Goal: Transaction & Acquisition: Purchase product/service

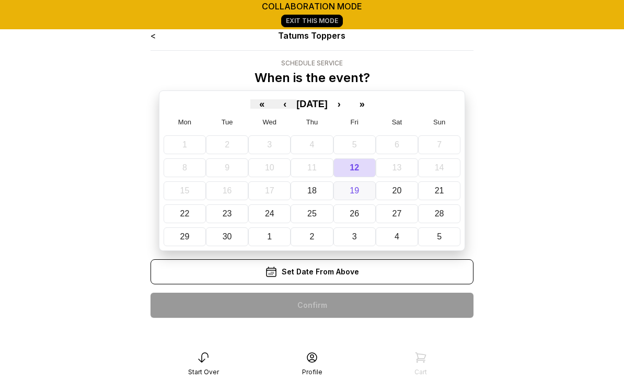
click at [354, 191] on abbr "19" at bounding box center [353, 190] width 9 height 9
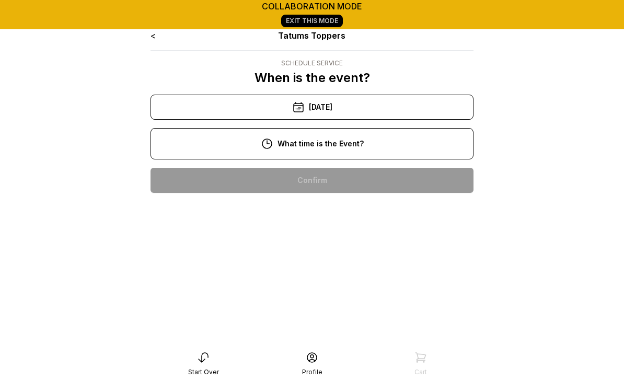
click at [334, 182] on div "10:00 am" at bounding box center [312, 180] width 306 height 25
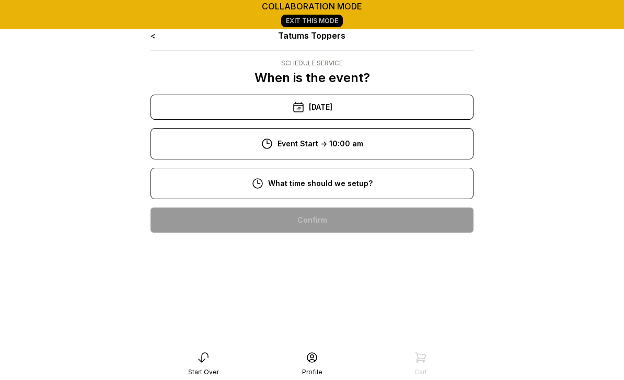
click at [323, 224] on div "8:00 am" at bounding box center [312, 219] width 306 height 25
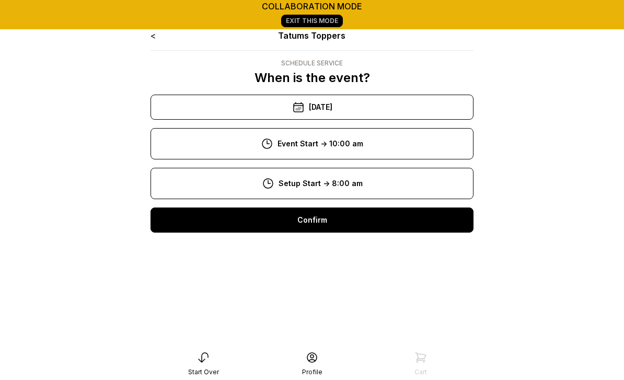
click at [321, 223] on div "Confirm" at bounding box center [311, 219] width 323 height 25
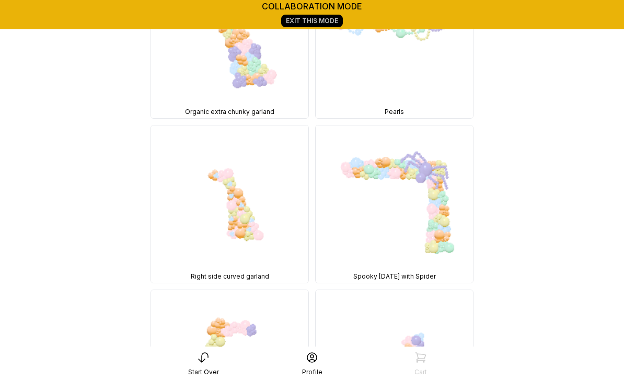
scroll to position [5138, 0]
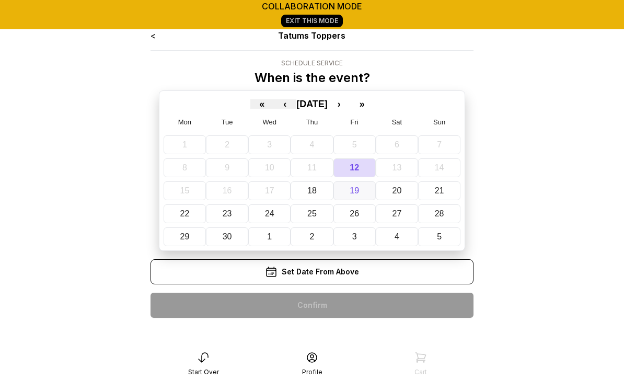
click at [354, 187] on abbr "19" at bounding box center [353, 190] width 9 height 9
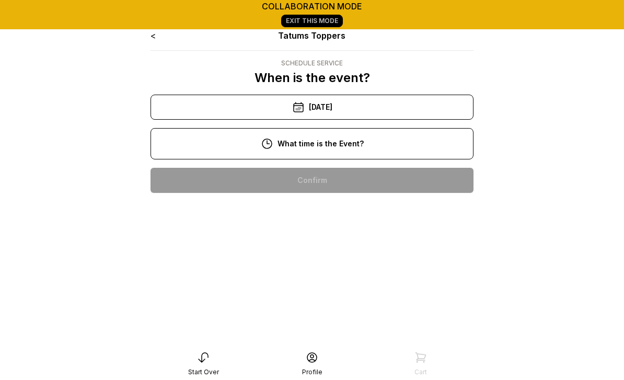
click at [317, 175] on div "10:00 am" at bounding box center [312, 180] width 306 height 25
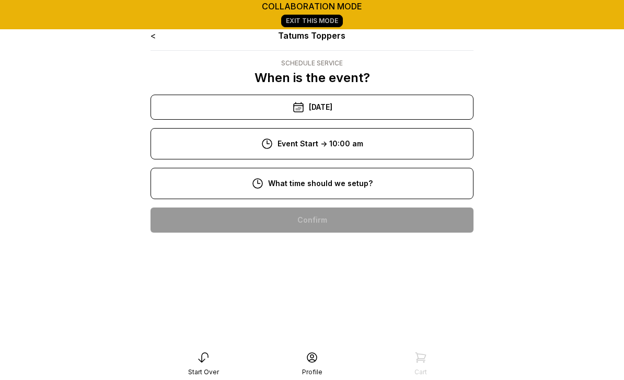
click at [328, 225] on div "8:00 am" at bounding box center [312, 219] width 306 height 25
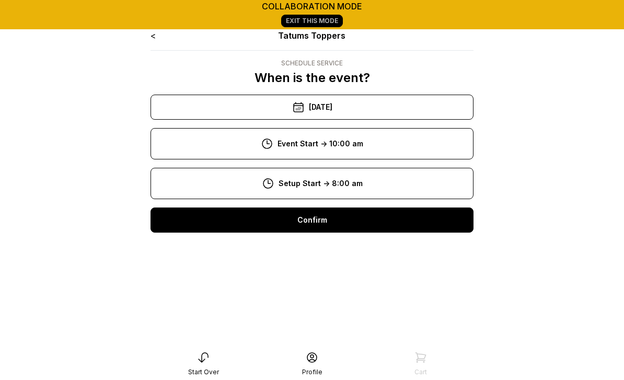
click at [335, 226] on div "Confirm" at bounding box center [311, 219] width 323 height 25
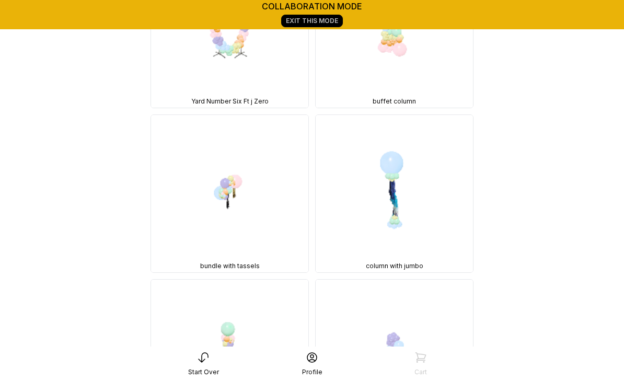
scroll to position [17559, 0]
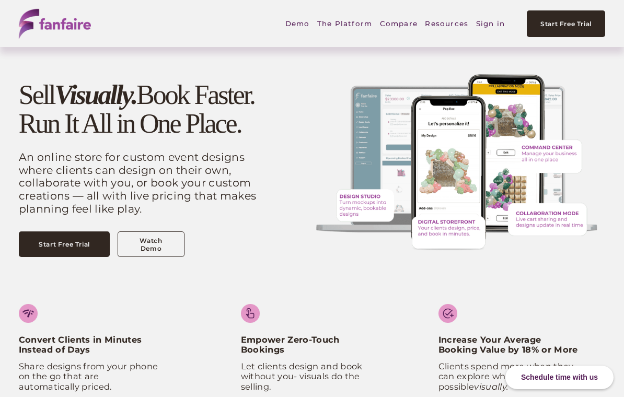
click at [490, 27] on link "Sign in" at bounding box center [490, 23] width 29 height 24
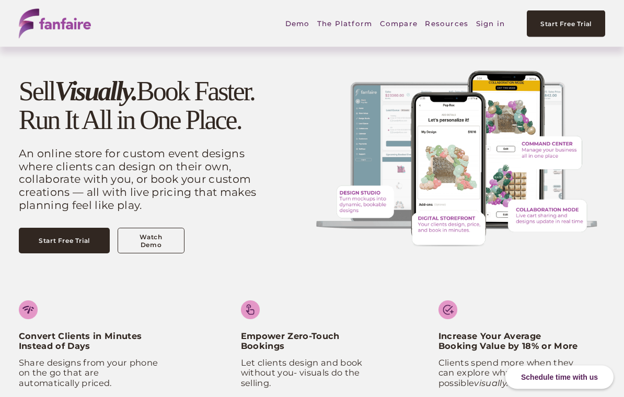
scroll to position [4, 0]
click at [486, 27] on link "Sign in" at bounding box center [490, 23] width 29 height 24
click at [485, 20] on link "Sign in" at bounding box center [490, 23] width 29 height 24
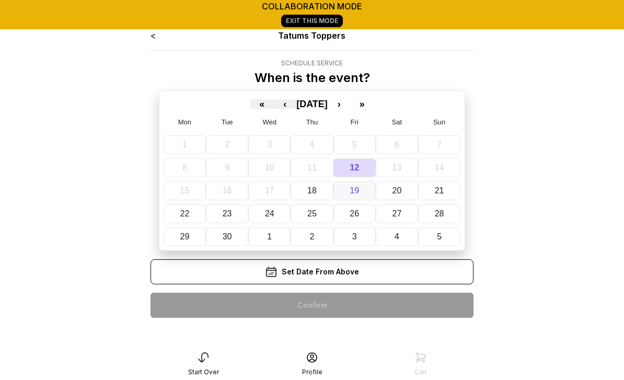
click at [356, 193] on abbr "19" at bounding box center [353, 190] width 9 height 9
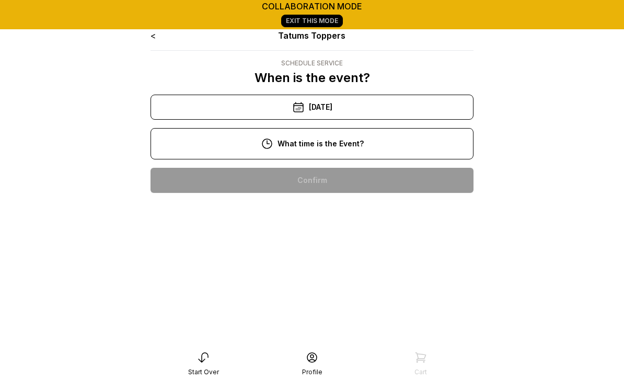
click at [346, 182] on div "10:00 am" at bounding box center [312, 180] width 306 height 25
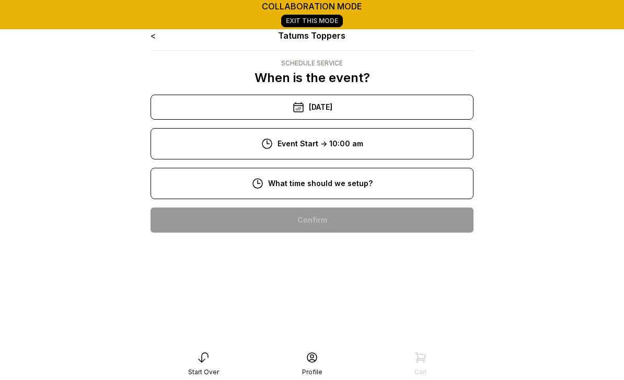
click at [355, 223] on div "8:00 am" at bounding box center [312, 219] width 306 height 25
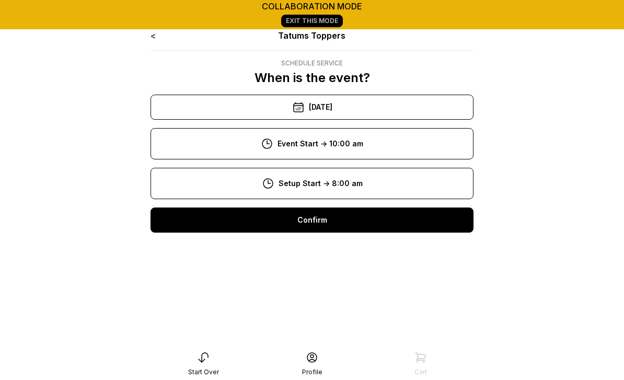
click at [331, 218] on div "Confirm" at bounding box center [311, 219] width 323 height 25
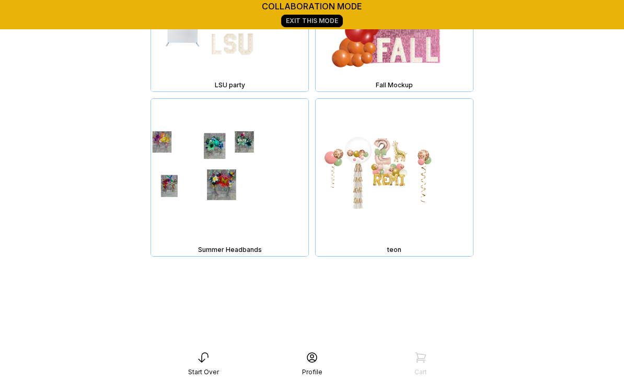
scroll to position [19010, 0]
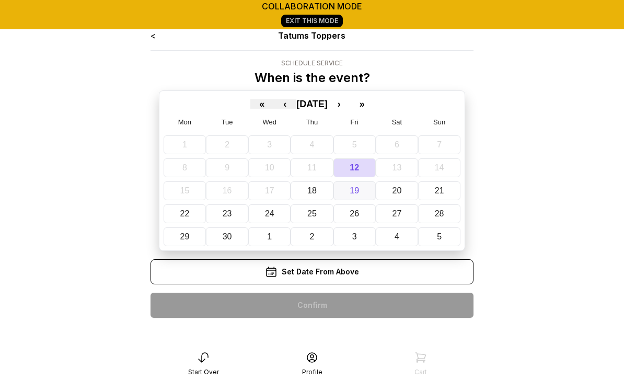
click at [350, 190] on abbr "19" at bounding box center [353, 190] width 9 height 9
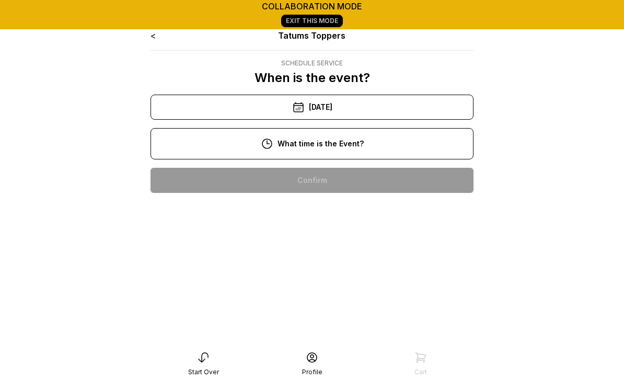
click at [343, 181] on div "10:00 am" at bounding box center [312, 180] width 306 height 25
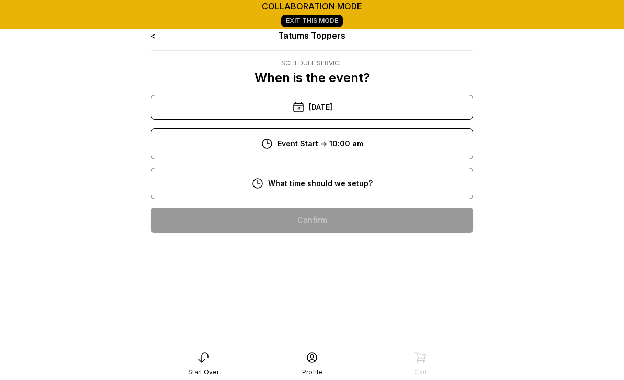
click at [346, 219] on div "8:00 am" at bounding box center [312, 219] width 306 height 25
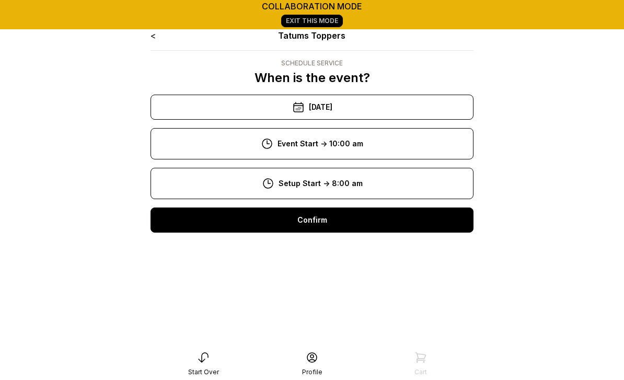
click at [328, 224] on div "Confirm" at bounding box center [311, 219] width 323 height 25
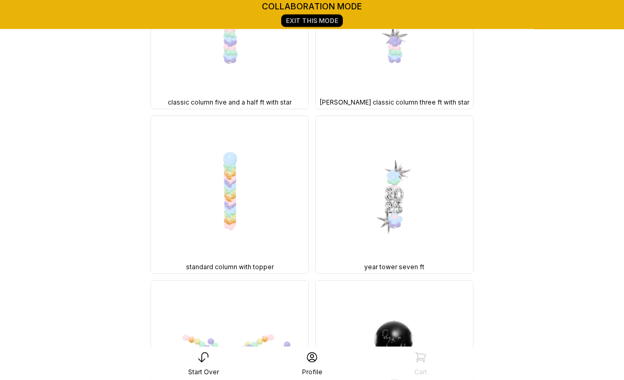
scroll to position [18876, 0]
click at [327, 20] on link "Exit This Mode" at bounding box center [312, 21] width 62 height 13
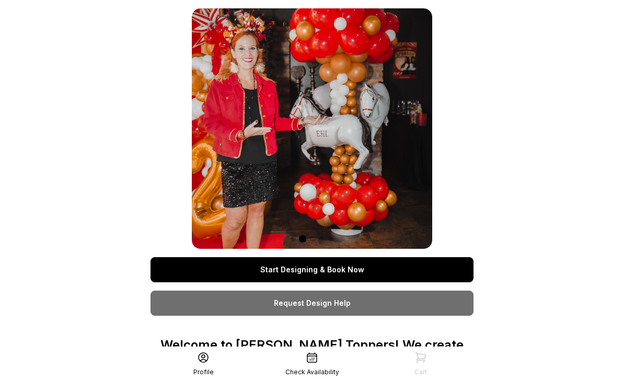
click at [332, 274] on link "Start Designing & Book Now" at bounding box center [311, 269] width 323 height 25
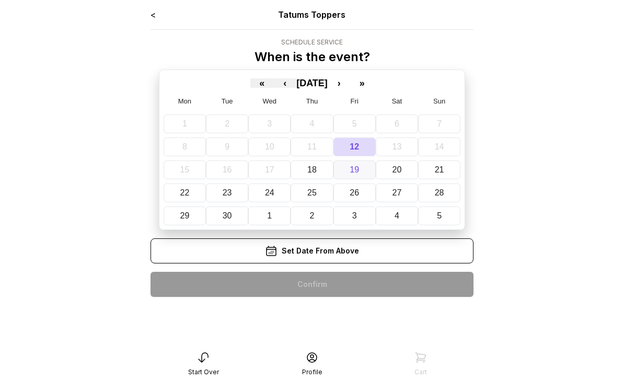
click at [359, 171] on button "19" at bounding box center [354, 169] width 42 height 19
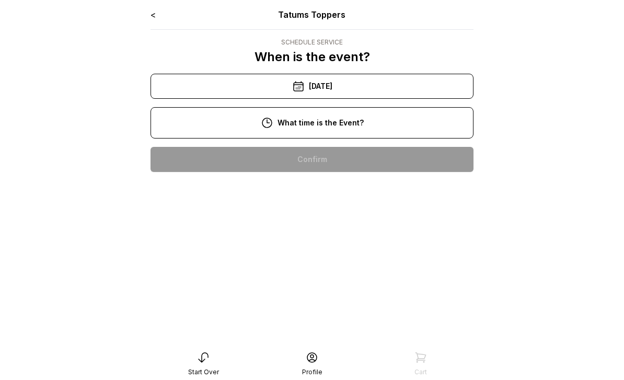
click at [324, 160] on div "10:00 am" at bounding box center [312, 159] width 306 height 25
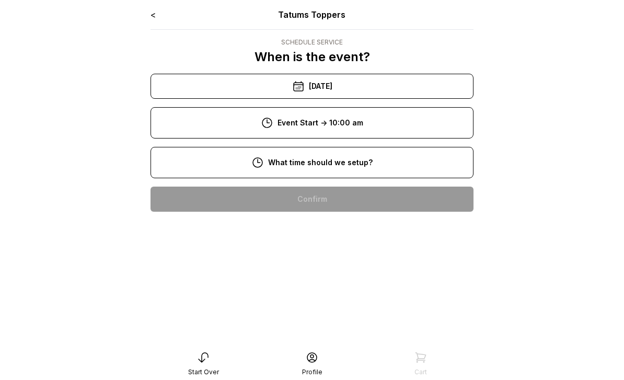
click at [332, 204] on div "8:00 am" at bounding box center [312, 198] width 306 height 25
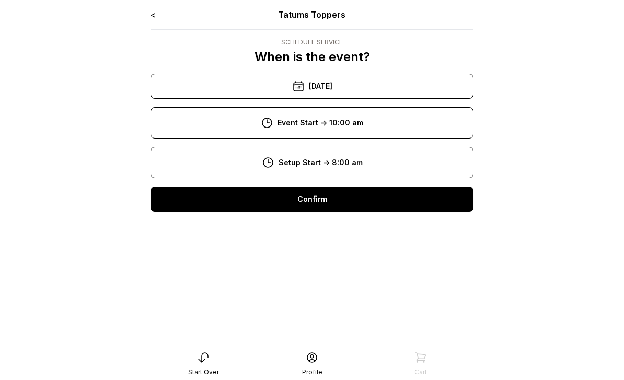
click at [323, 203] on div "Confirm" at bounding box center [311, 198] width 323 height 25
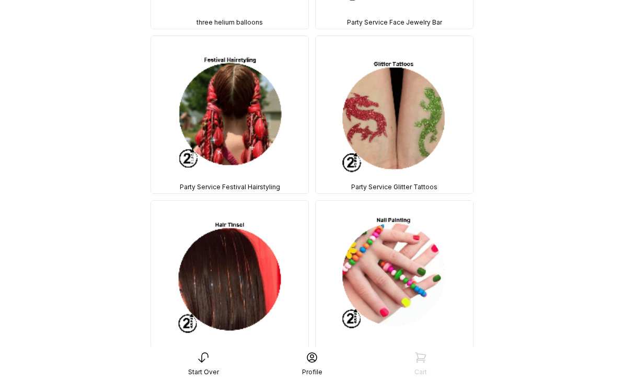
scroll to position [18440, 0]
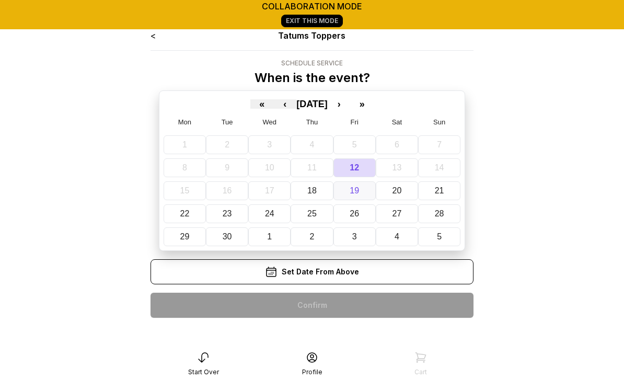
click at [358, 192] on abbr "19" at bounding box center [353, 190] width 9 height 9
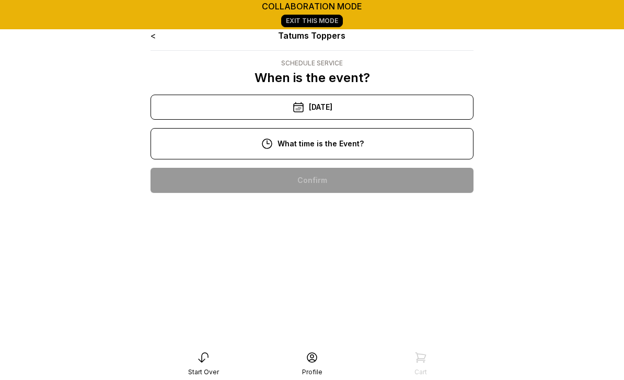
click at [315, 108] on div "[DATE]" at bounding box center [311, 107] width 323 height 25
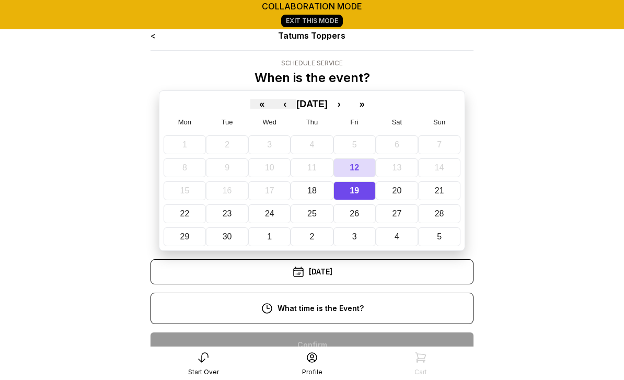
click at [356, 186] on abbr "19" at bounding box center [353, 190] width 9 height 9
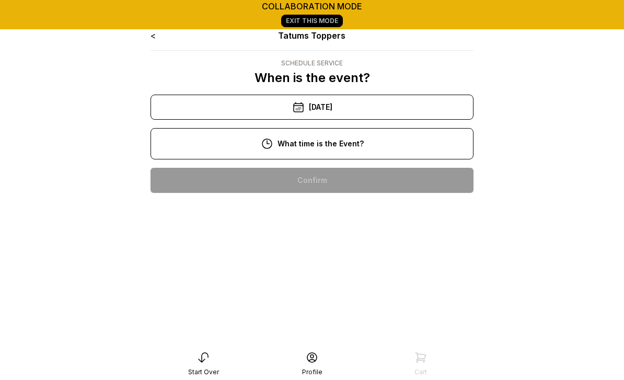
click at [338, 179] on div "10:00 am" at bounding box center [312, 180] width 306 height 25
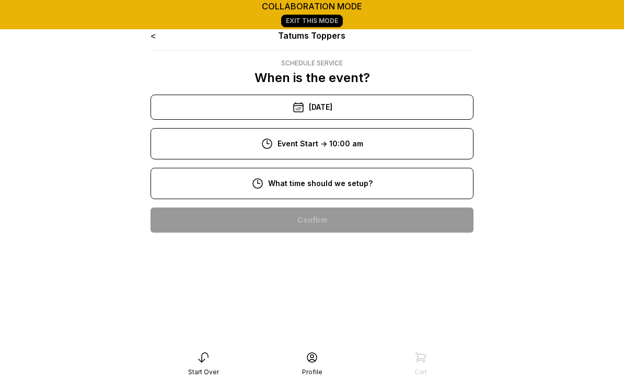
click at [315, 221] on div "8:00 am" at bounding box center [312, 219] width 306 height 25
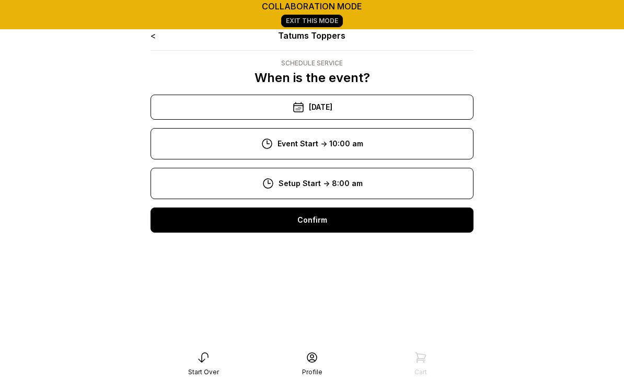
click at [336, 223] on div "Confirm" at bounding box center [311, 219] width 323 height 25
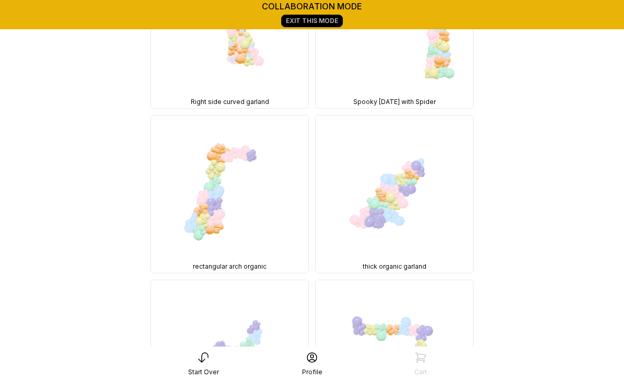
scroll to position [5507, 0]
click at [318, 22] on link "Exit This Mode" at bounding box center [312, 21] width 62 height 13
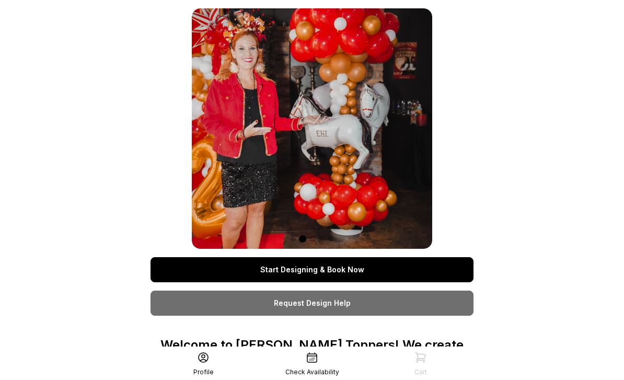
click at [200, 357] on div "Profile" at bounding box center [203, 363] width 109 height 25
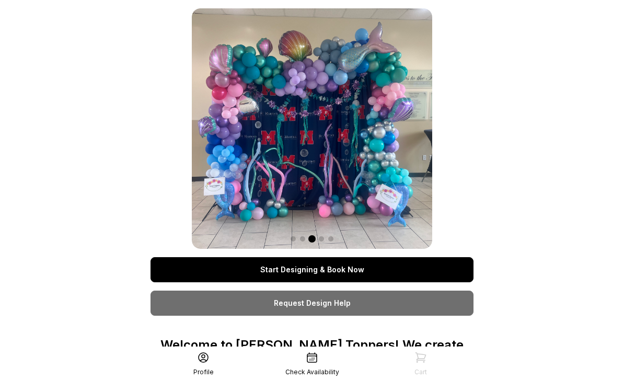
click at [208, 359] on div "Profile" at bounding box center [203, 363] width 109 height 25
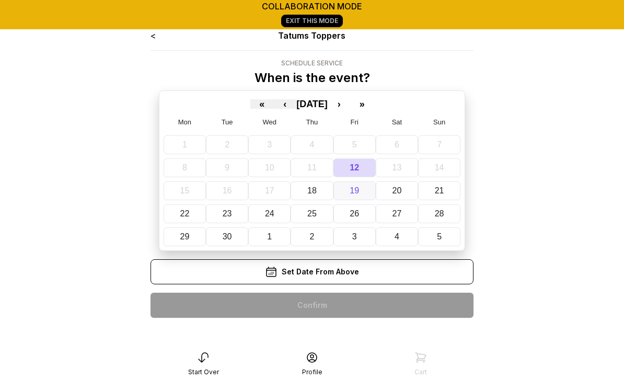
click at [356, 190] on abbr "19" at bounding box center [353, 190] width 9 height 9
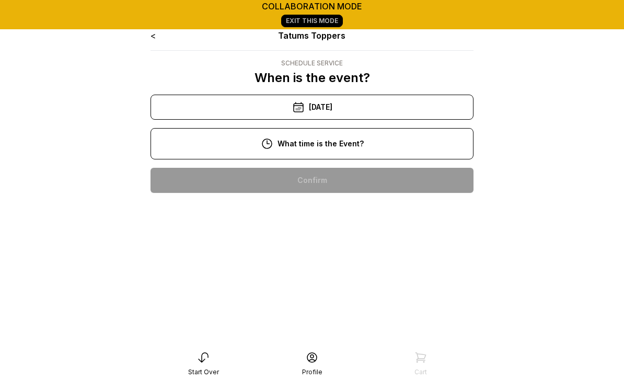
click at [324, 283] on div "1:00 pm" at bounding box center [312, 280] width 306 height 25
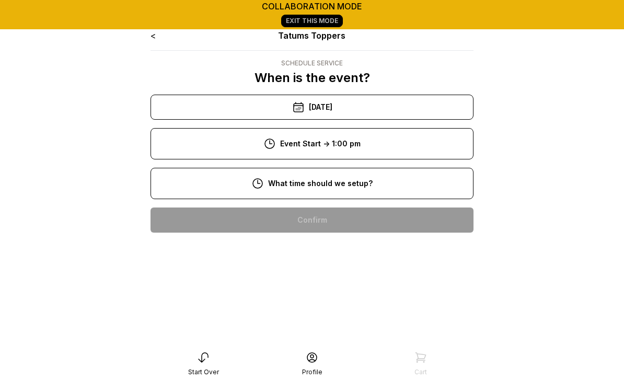
click at [320, 223] on div "8:00 am" at bounding box center [312, 219] width 306 height 25
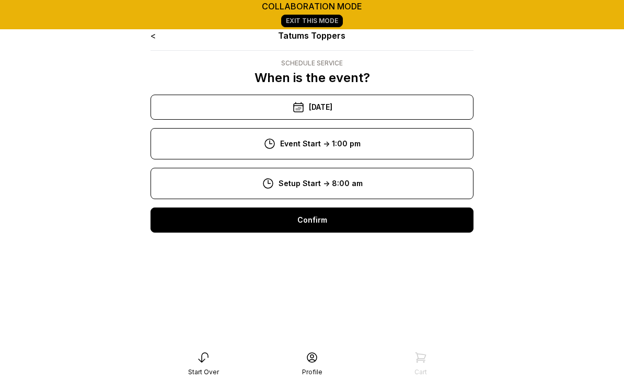
click at [318, 225] on div "Confirm" at bounding box center [311, 219] width 323 height 25
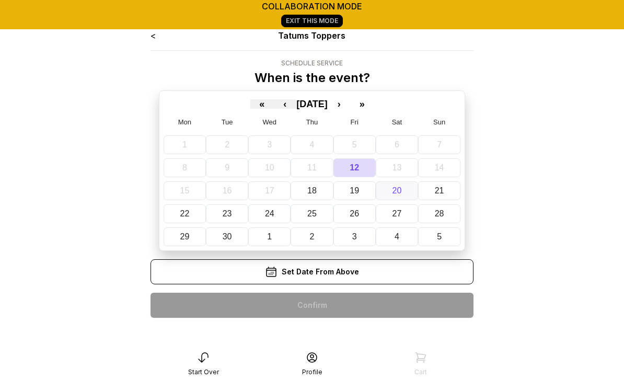
click at [394, 182] on button "20" at bounding box center [397, 190] width 42 height 19
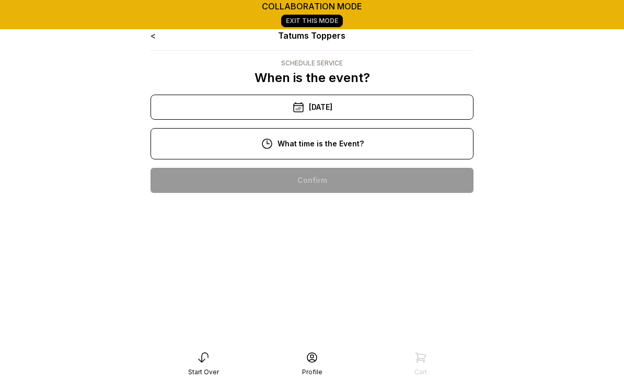
click at [329, 215] on div "11:00 am" at bounding box center [312, 213] width 306 height 25
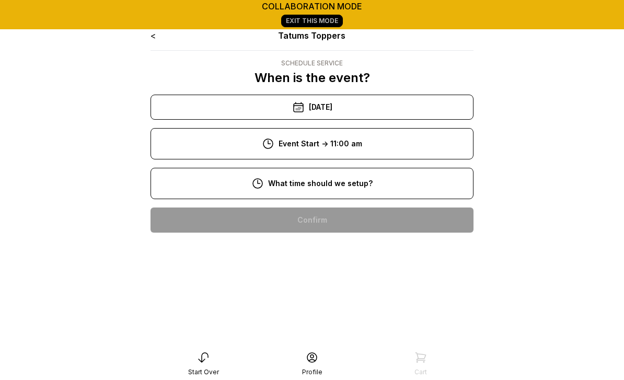
click at [325, 252] on div "9:00 am" at bounding box center [312, 253] width 306 height 25
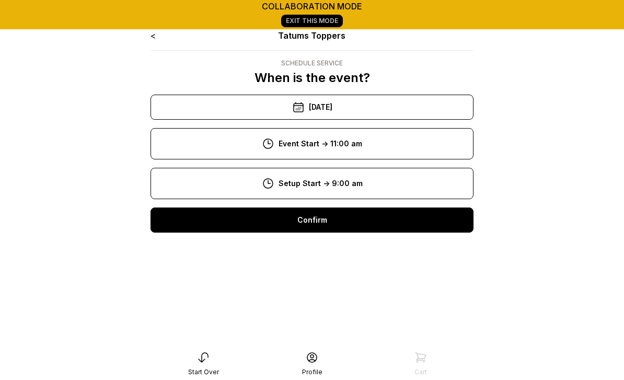
click at [325, 217] on div "Confirm" at bounding box center [311, 219] width 323 height 25
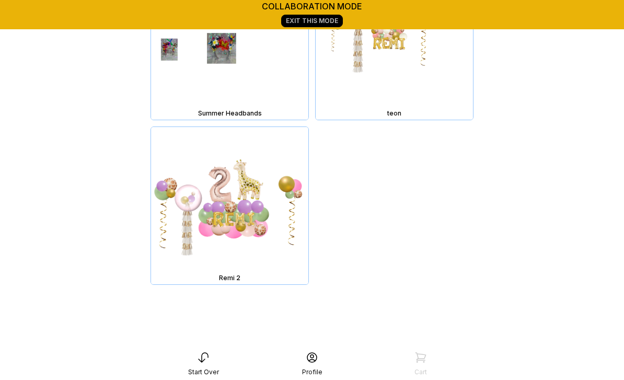
scroll to position [19715, 0]
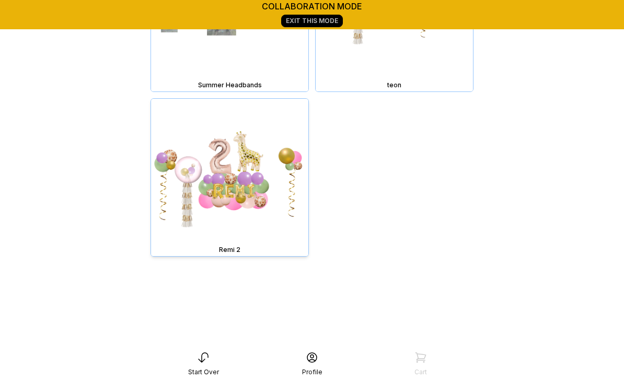
click at [241, 189] on img at bounding box center [229, 177] width 157 height 157
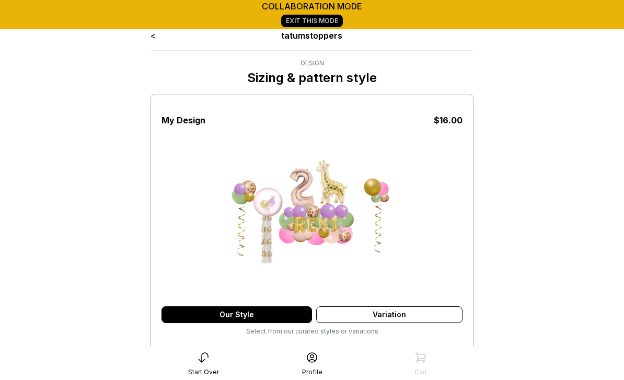
click at [155, 39] on link "<" at bounding box center [152, 35] width 5 height 10
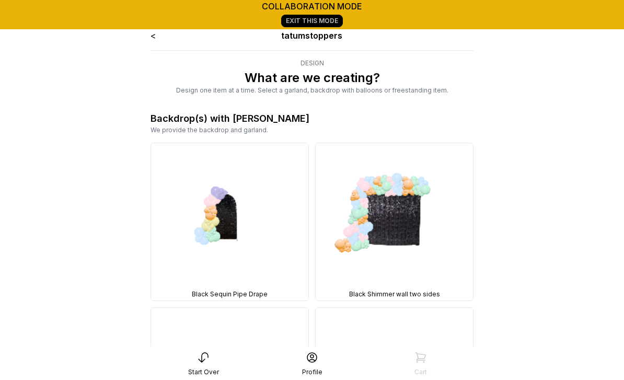
click at [154, 40] on link "<" at bounding box center [152, 35] width 5 height 10
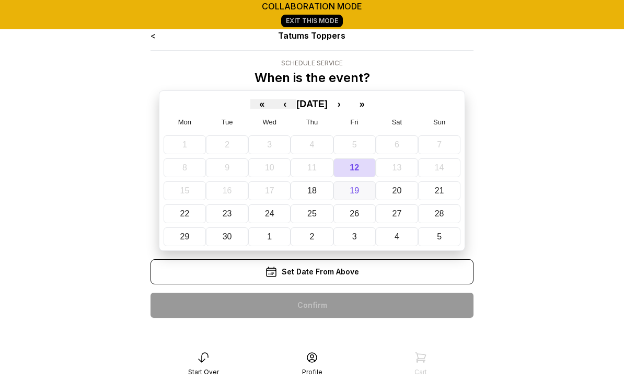
click at [358, 191] on abbr "19" at bounding box center [353, 190] width 9 height 9
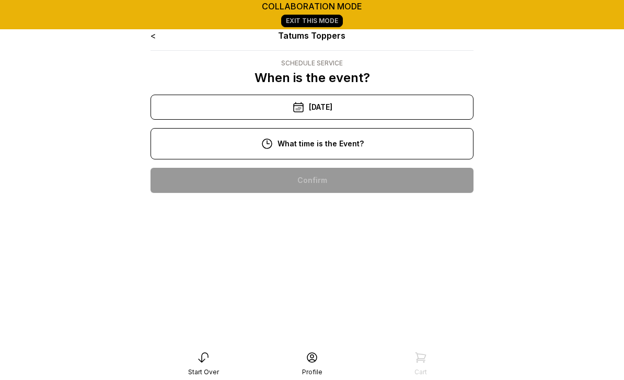
click at [333, 280] on div "1:00 pm" at bounding box center [312, 280] width 306 height 25
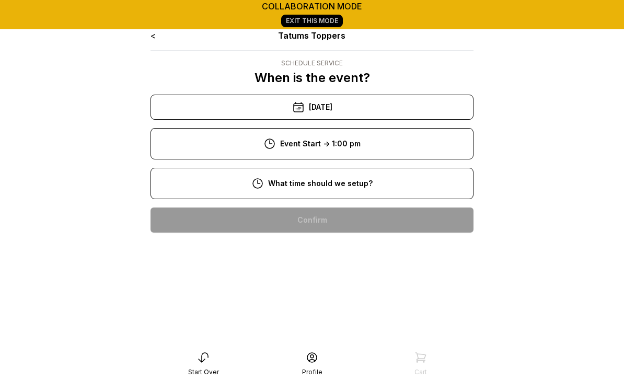
click at [332, 253] on div "9:00 am" at bounding box center [312, 253] width 306 height 25
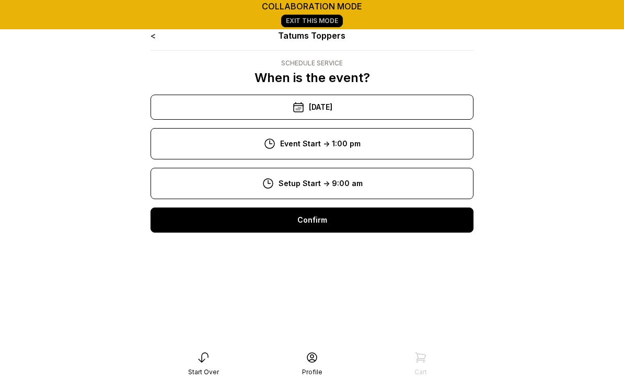
click at [327, 224] on div "Confirm" at bounding box center [311, 219] width 323 height 25
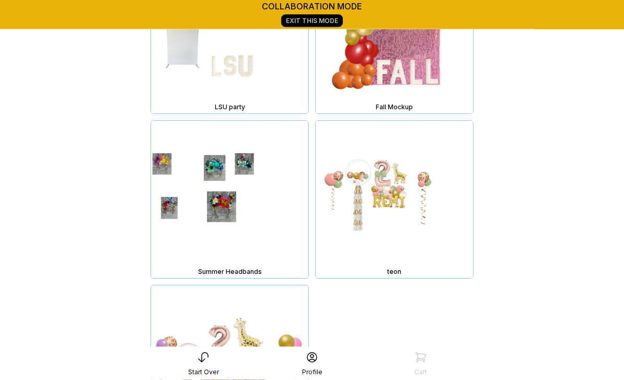
scroll to position [19715, 0]
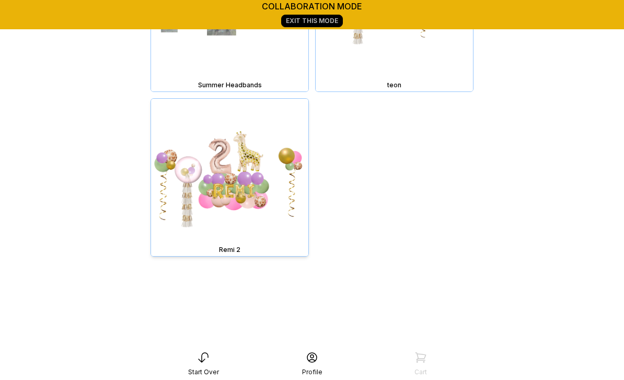
click at [239, 178] on img at bounding box center [229, 177] width 157 height 157
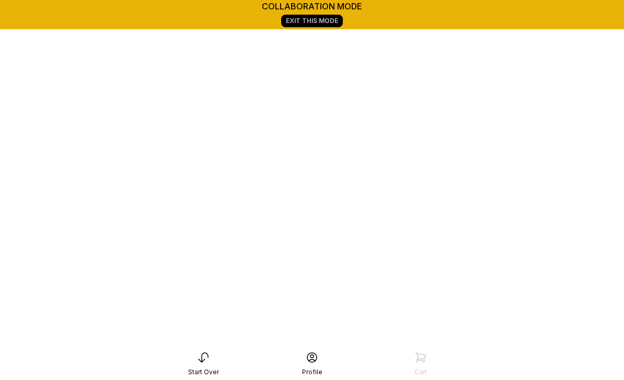
scroll to position [146, 0]
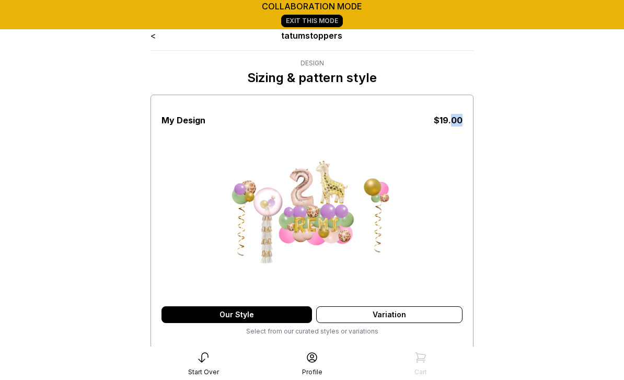
click at [537, 213] on main "collaboration mode Exit This Mode < tatumstoppers Design Sizing & pattern style…" at bounding box center [312, 260] width 624 height 520
click at [204, 355] on icon at bounding box center [203, 357] width 13 height 13
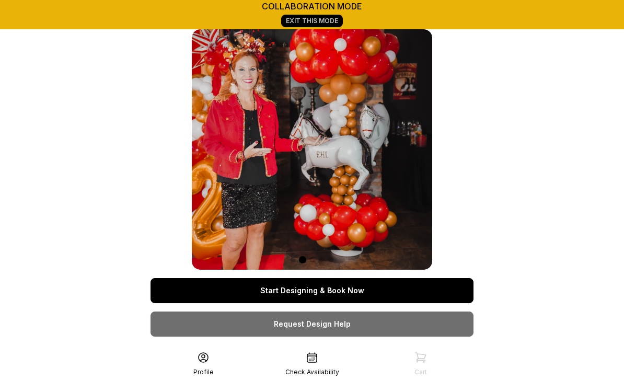
click at [324, 16] on link "Exit This Mode" at bounding box center [312, 21] width 62 height 13
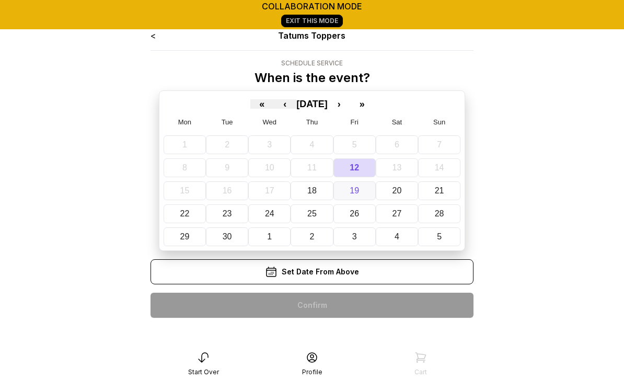
click at [360, 189] on button "19" at bounding box center [354, 190] width 42 height 19
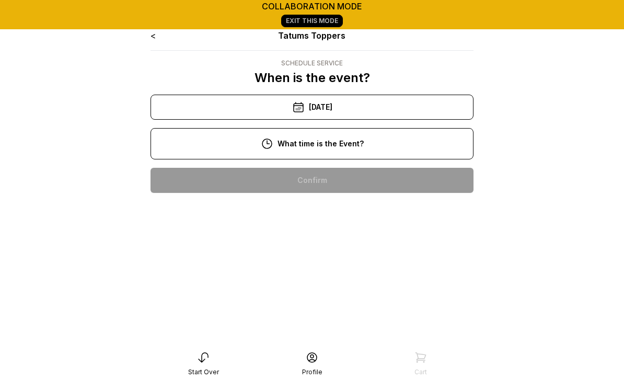
click at [334, 285] on div "1:00 pm" at bounding box center [312, 280] width 306 height 25
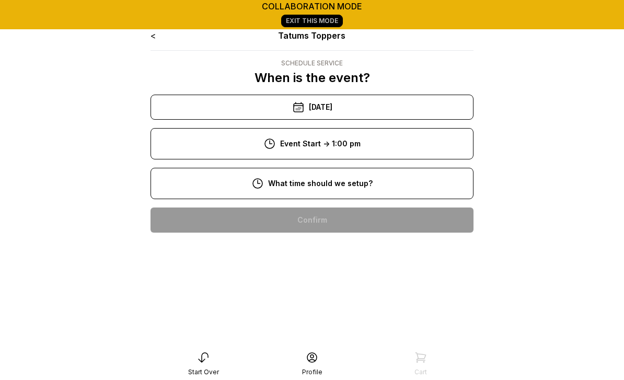
click at [325, 257] on div "9:00 am" at bounding box center [312, 253] width 306 height 25
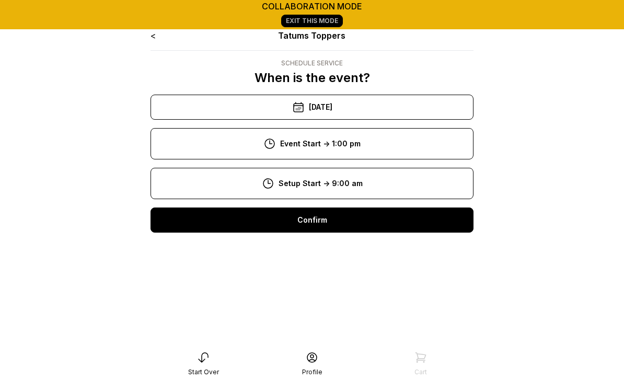
click at [315, 216] on div "Confirm" at bounding box center [311, 219] width 323 height 25
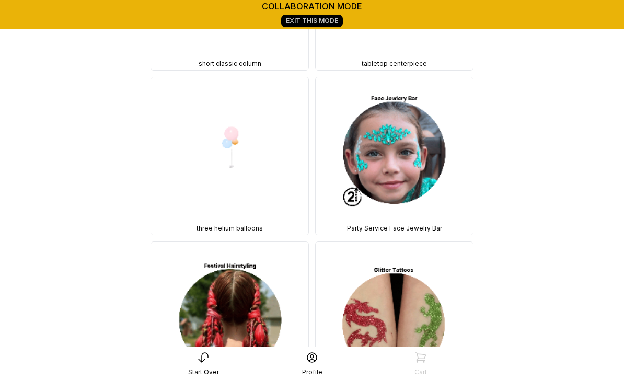
scroll to position [19715, 0]
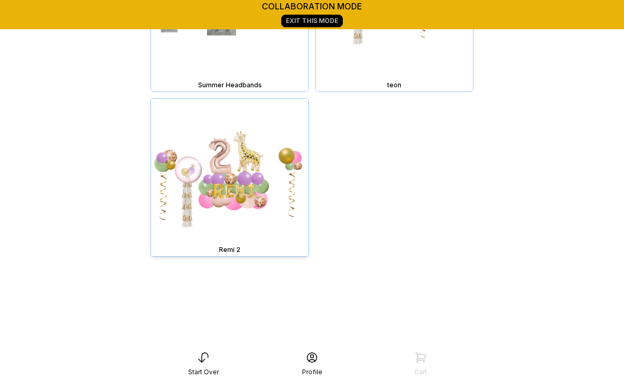
click at [235, 210] on img at bounding box center [229, 177] width 157 height 157
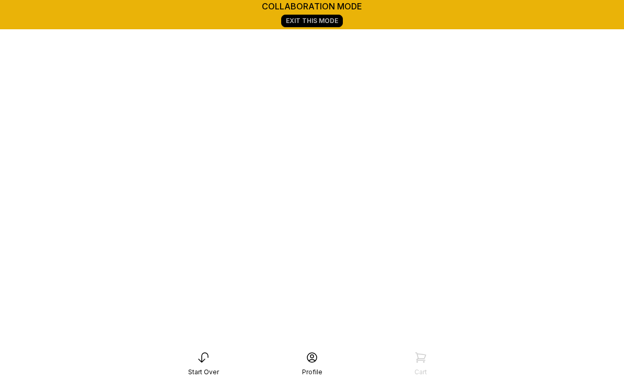
scroll to position [146, 0]
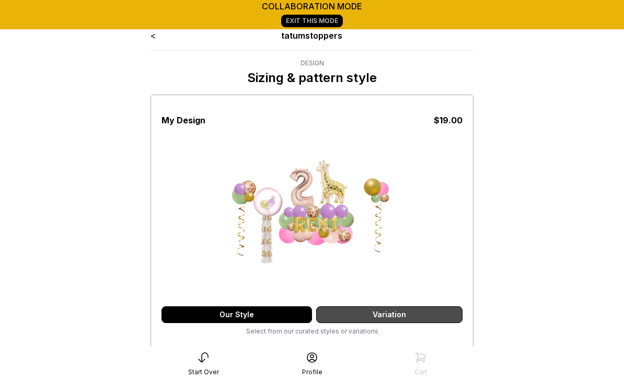
click at [396, 306] on div "Variation" at bounding box center [389, 314] width 146 height 17
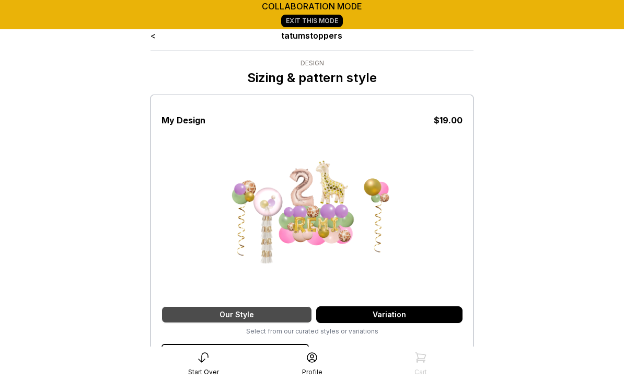
click at [236, 317] on div "Our Style" at bounding box center [236, 314] width 150 height 17
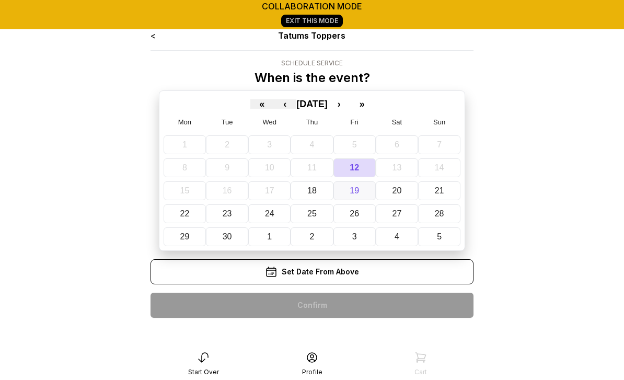
click at [358, 192] on abbr "19" at bounding box center [353, 190] width 9 height 9
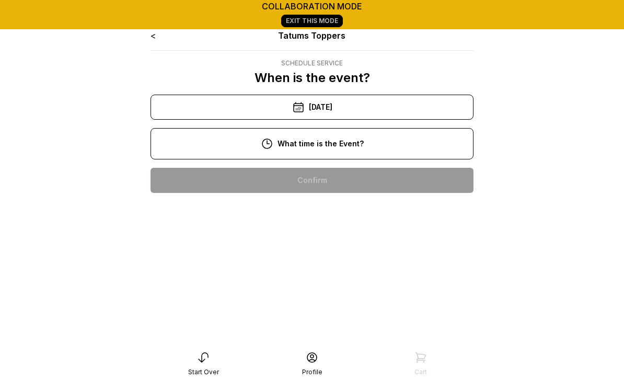
click at [330, 281] on div "1:00 pm" at bounding box center [312, 280] width 306 height 25
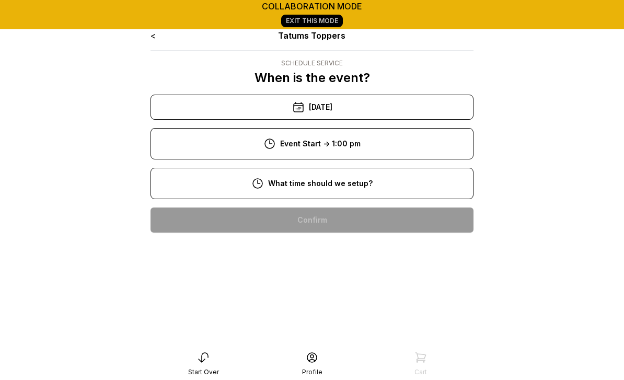
click at [330, 261] on div "9:00 am" at bounding box center [312, 253] width 306 height 25
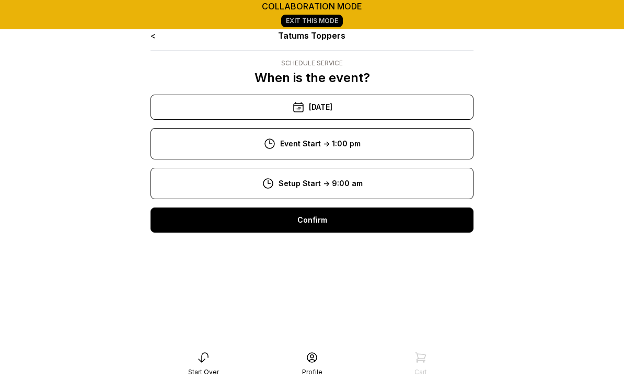
click at [330, 226] on div "Confirm" at bounding box center [311, 219] width 323 height 25
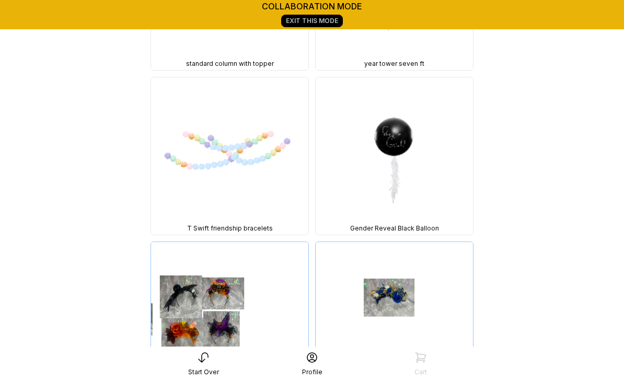
scroll to position [19715, 0]
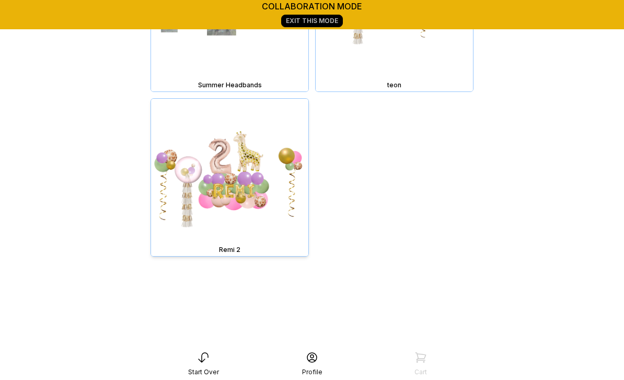
click at [232, 194] on img at bounding box center [229, 177] width 157 height 157
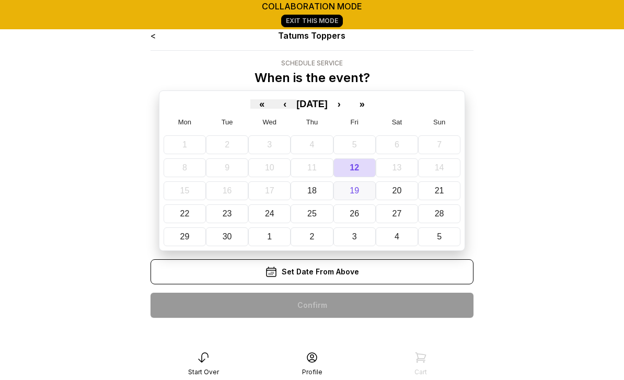
click at [356, 192] on abbr "19" at bounding box center [353, 190] width 9 height 9
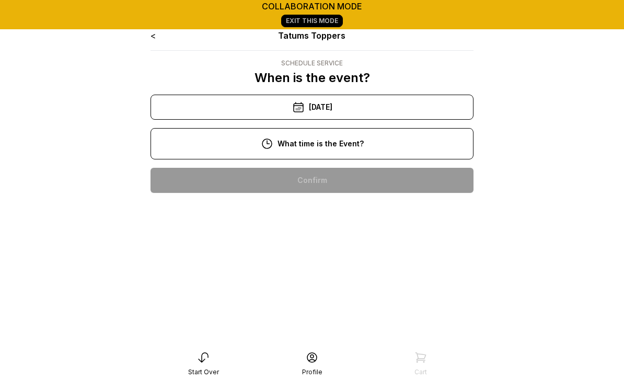
click at [329, 316] on div "2:00 pm" at bounding box center [312, 313] width 306 height 25
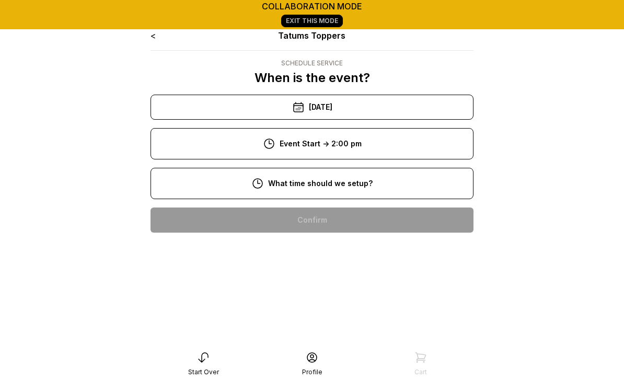
click at [323, 285] on div "10:00 am" at bounding box center [312, 286] width 306 height 25
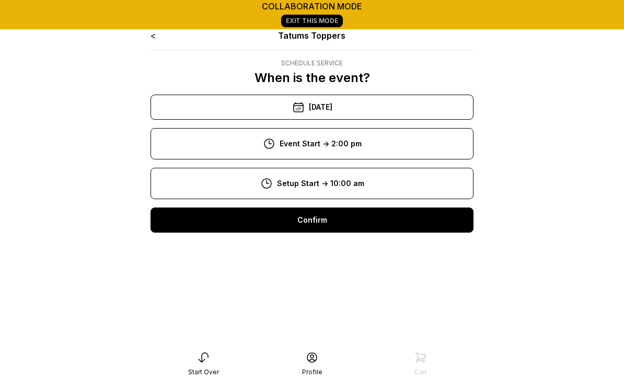
click at [322, 227] on div "Confirm" at bounding box center [311, 219] width 323 height 25
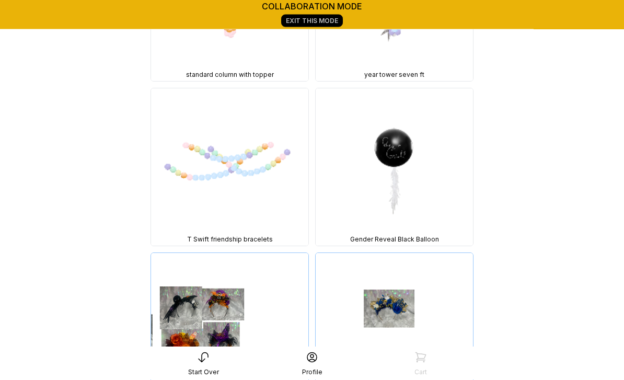
scroll to position [19715, 0]
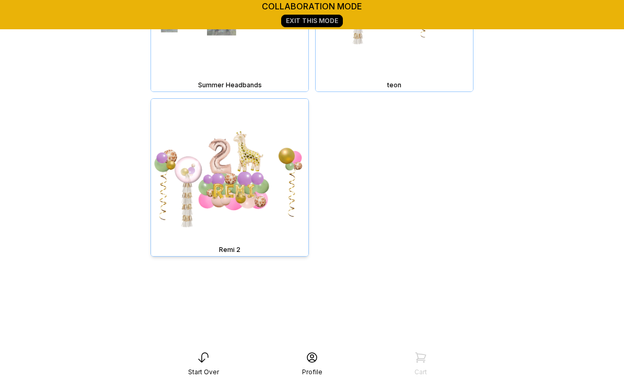
click at [223, 202] on img at bounding box center [229, 177] width 157 height 157
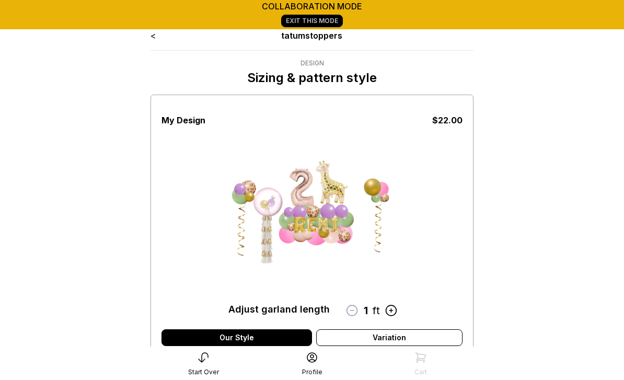
click at [391, 311] on icon at bounding box center [391, 310] width 10 height 10
click at [388, 317] on icon at bounding box center [391, 310] width 14 height 14
click at [394, 320] on div "My Design $ 88.00 Adjust garland length 4 ft Our Style Variation Select from ou…" at bounding box center [311, 305] width 301 height 417
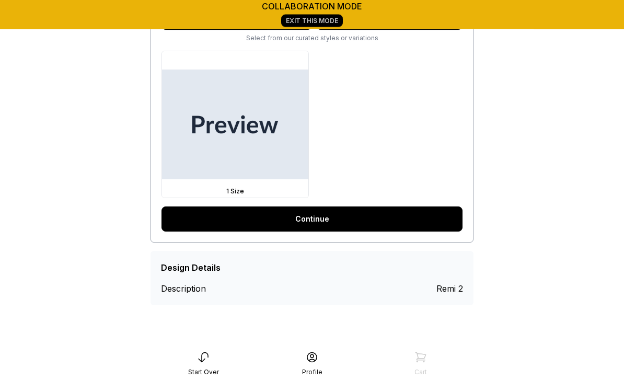
scroll to position [316, 0]
click at [318, 216] on link "Continue" at bounding box center [311, 218] width 301 height 25
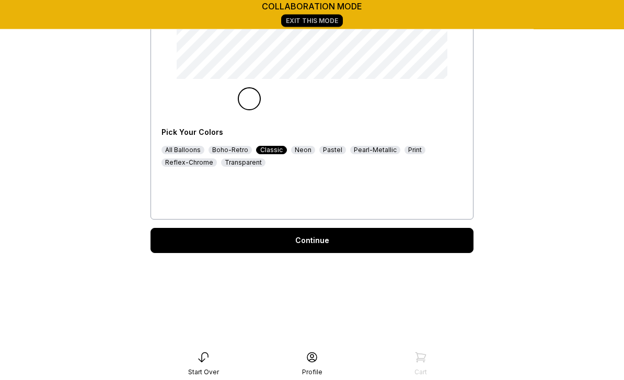
scroll to position [269, 0]
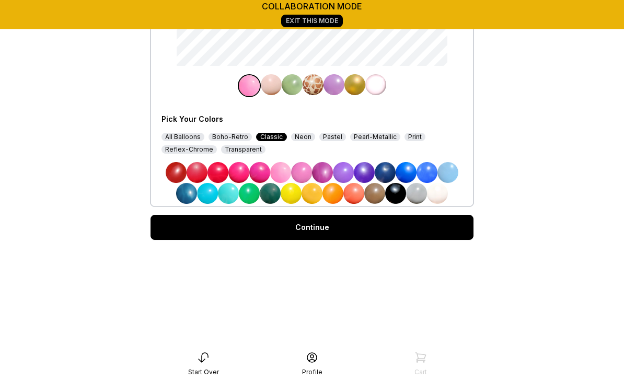
click at [333, 230] on div "Continue" at bounding box center [311, 227] width 323 height 25
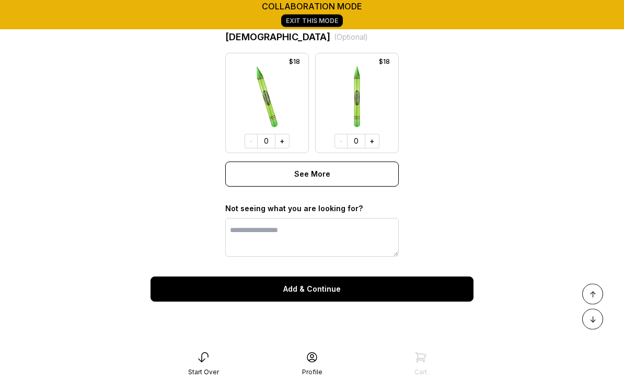
scroll to position [923, 0]
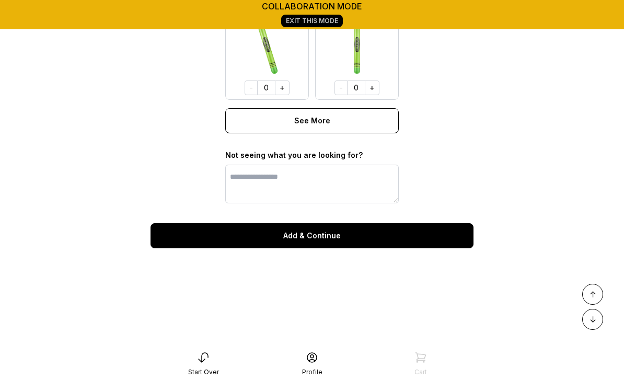
click at [310, 239] on button "Add & Continue" at bounding box center [311, 235] width 323 height 25
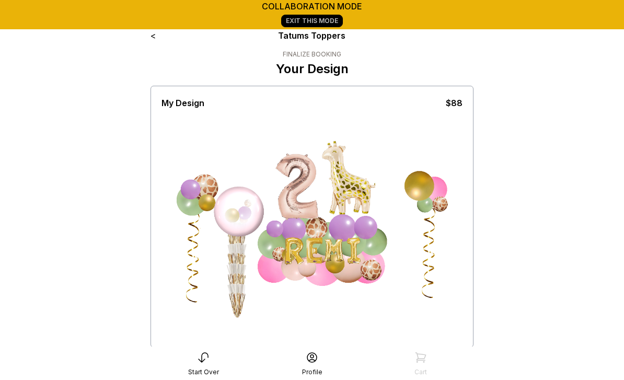
click at [154, 38] on link "<" at bounding box center [152, 35] width 5 height 10
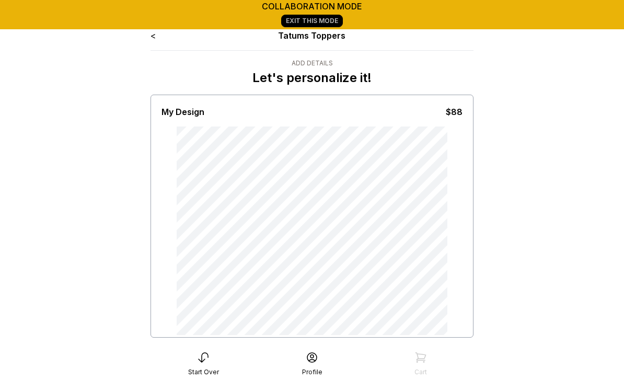
click at [155, 37] on link "<" at bounding box center [152, 35] width 5 height 10
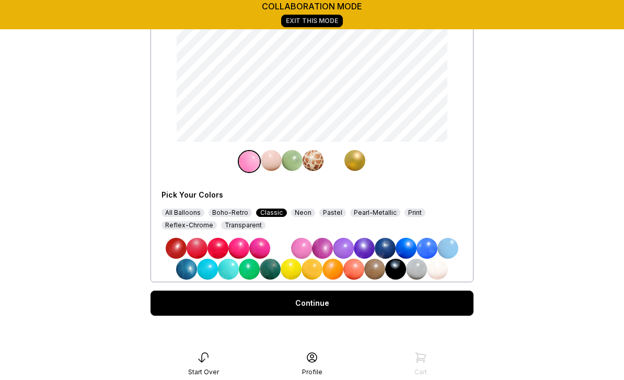
scroll to position [269, 0]
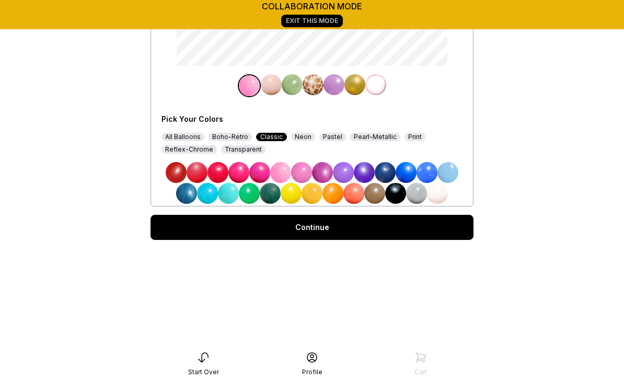
click at [305, 229] on div "Continue" at bounding box center [311, 227] width 323 height 25
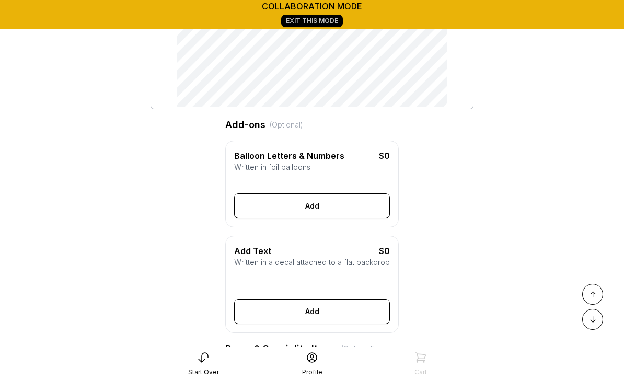
scroll to position [226, 0]
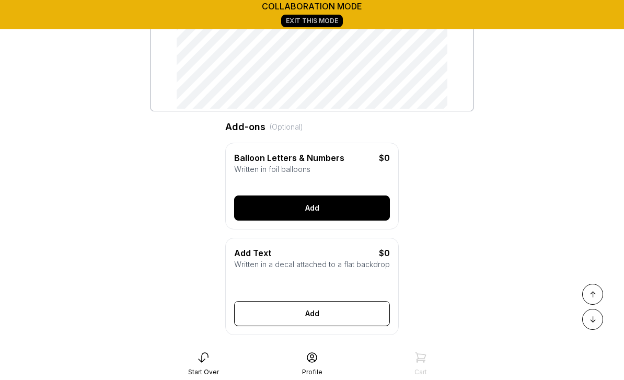
click at [316, 203] on button "Add" at bounding box center [312, 207] width 156 height 25
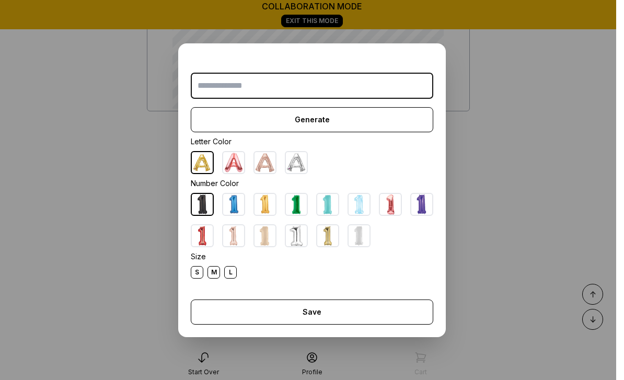
scroll to position [226, 0]
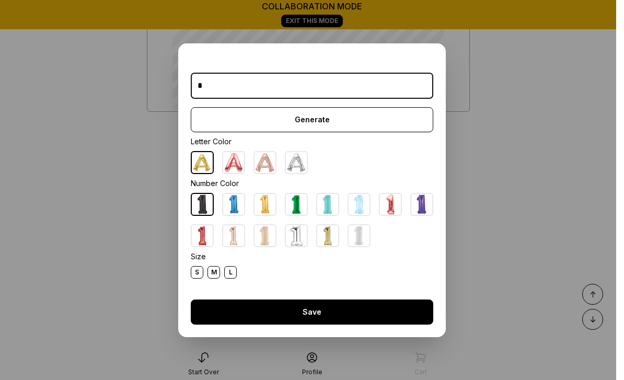
type input "*"
click at [305, 324] on button "Save" at bounding box center [312, 311] width 242 height 25
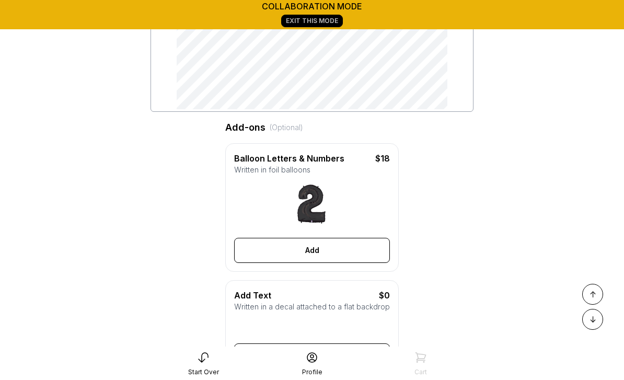
scroll to position [226, 0]
click at [315, 252] on button "Add" at bounding box center [312, 249] width 156 height 25
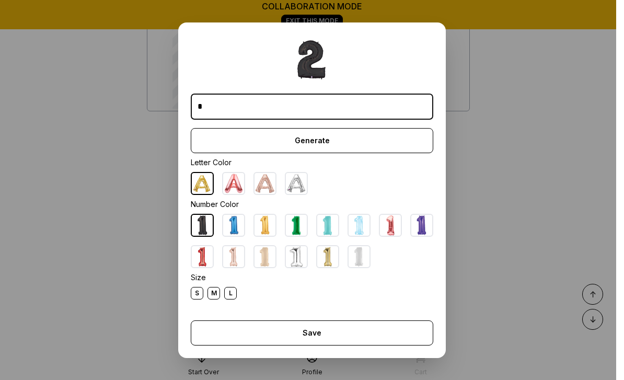
scroll to position [226, 0]
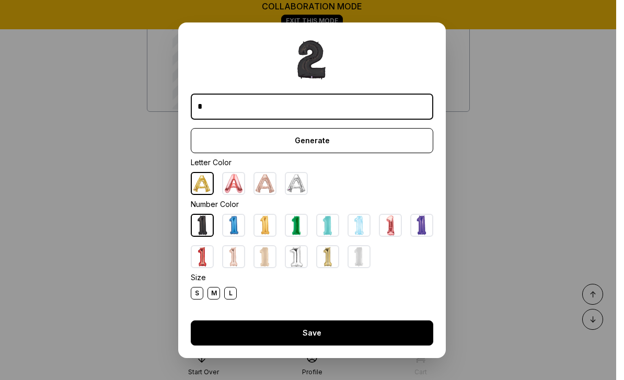
click at [310, 345] on button "Save" at bounding box center [312, 332] width 242 height 25
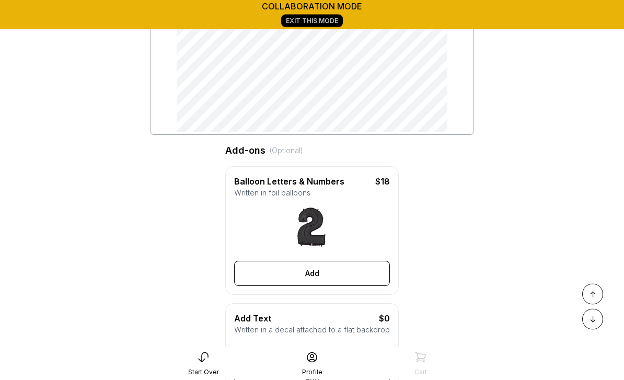
scroll to position [202, 0]
click at [323, 240] on img at bounding box center [312, 228] width 42 height 42
click at [314, 278] on button "Add" at bounding box center [312, 274] width 156 height 25
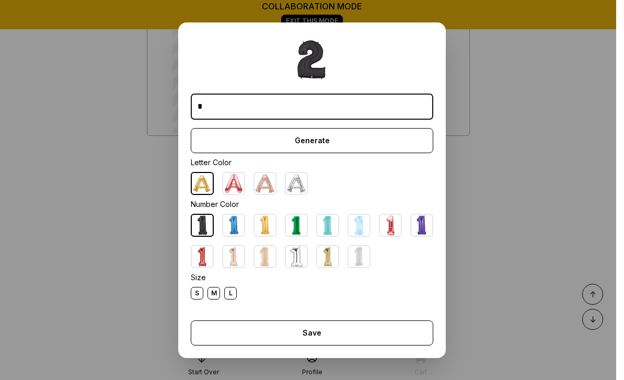
click at [238, 267] on img at bounding box center [233, 256] width 21 height 21
click at [316, 345] on button "Save" at bounding box center [312, 332] width 242 height 25
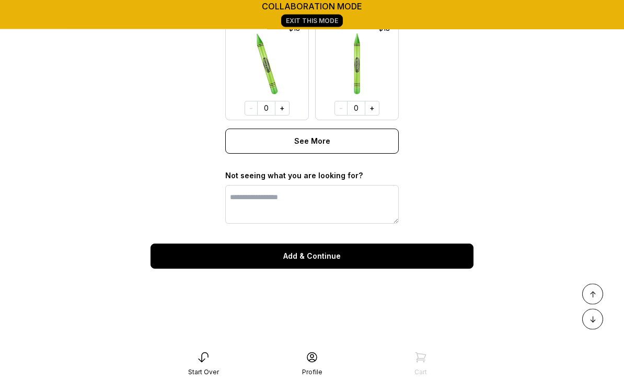
scroll to position [965, 0]
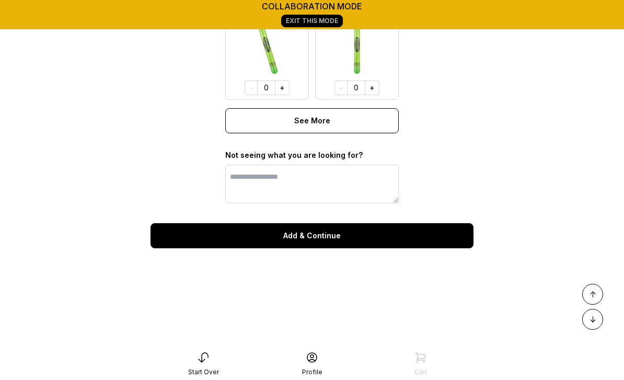
click at [307, 232] on button "Add & Continue" at bounding box center [311, 235] width 323 height 25
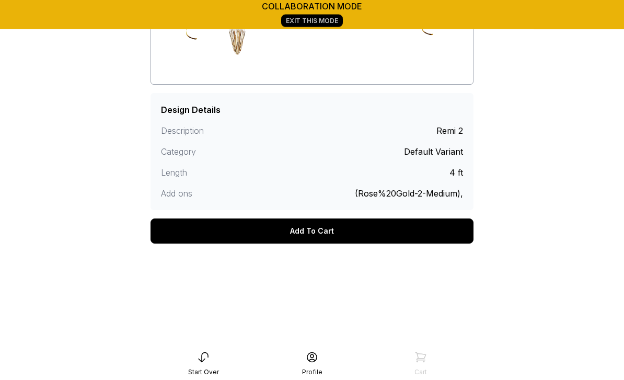
scroll to position [263, 0]
click at [321, 234] on div "Add To Cart" at bounding box center [311, 230] width 323 height 25
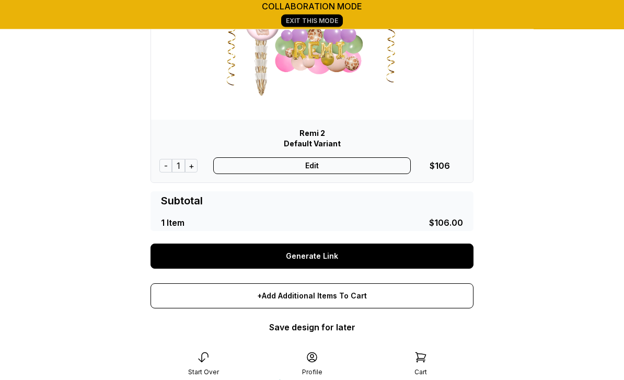
scroll to position [157, 0]
click at [307, 260] on link "Generate Link" at bounding box center [311, 255] width 323 height 25
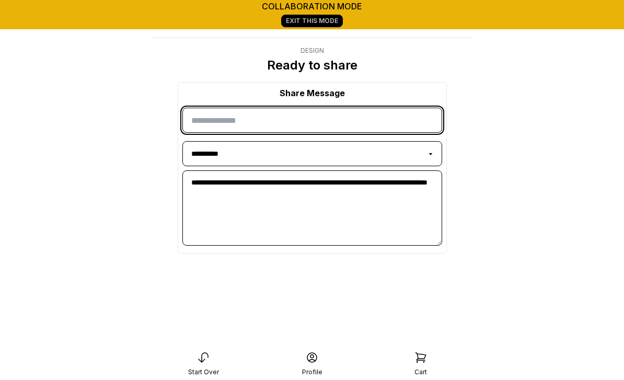
click at [242, 124] on input "input" at bounding box center [312, 120] width 260 height 25
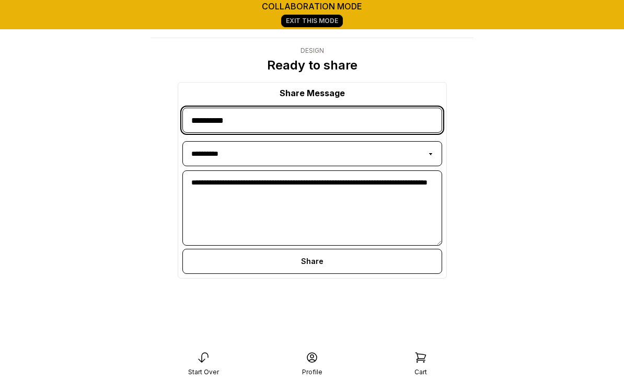
type input "**********"
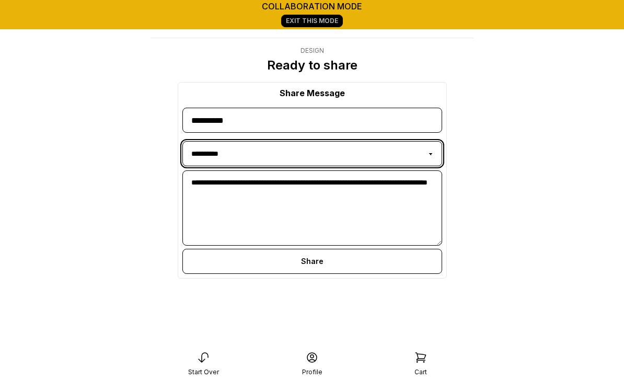
click at [428, 155] on select "**********" at bounding box center [312, 153] width 260 height 25
select select "**********"
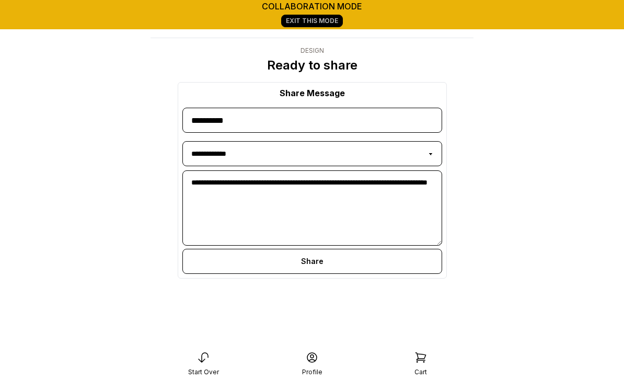
click at [322, 257] on div "Share" at bounding box center [312, 261] width 260 height 25
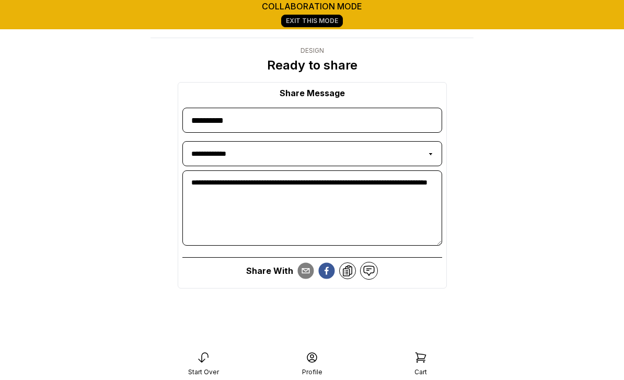
click at [367, 274] on icon at bounding box center [369, 270] width 10 height 9
click at [374, 265] on link at bounding box center [369, 271] width 18 height 18
